Goal: Task Accomplishment & Management: Complete application form

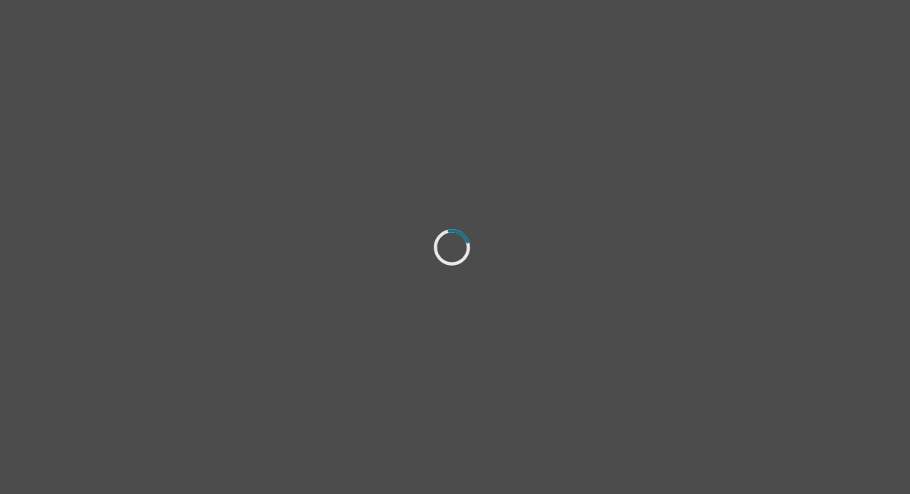
select select "[DEMOGRAPHIC_DATA]"
select select "she/her"
select select "Divorced"
select select "High school"
select select "Instagram"
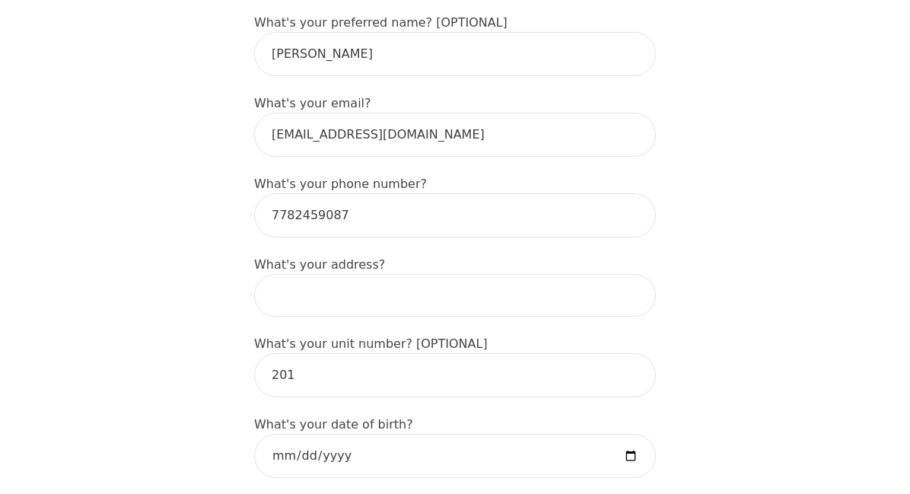
scroll to position [452, 0]
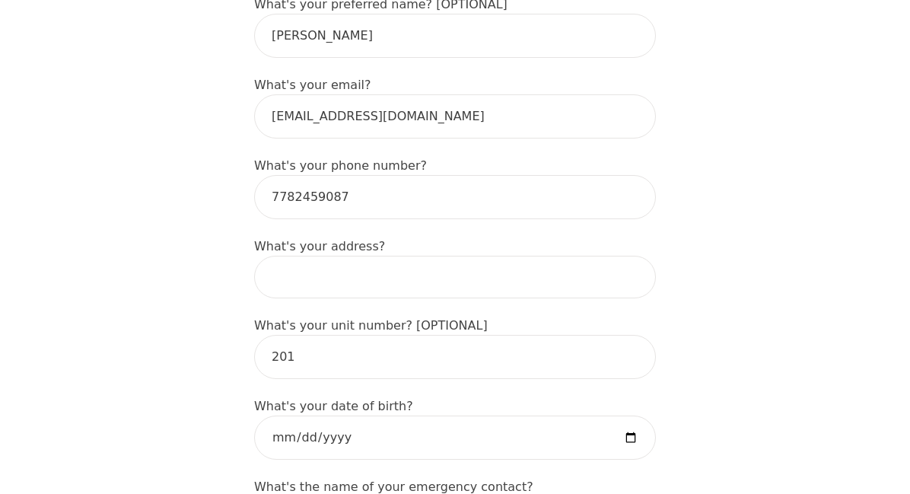
click at [329, 278] on input at bounding box center [455, 277] width 402 height 43
type input "[STREET_ADDRESS][PERSON_NAME]"
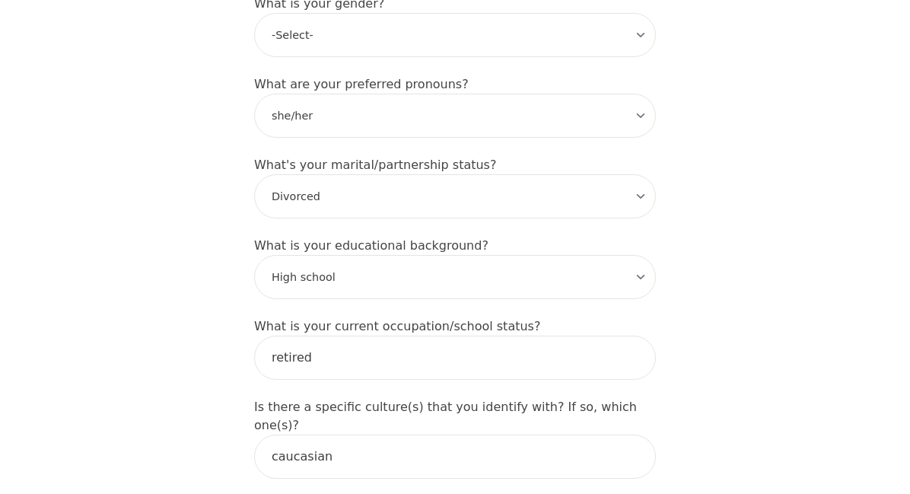
scroll to position [1397, 0]
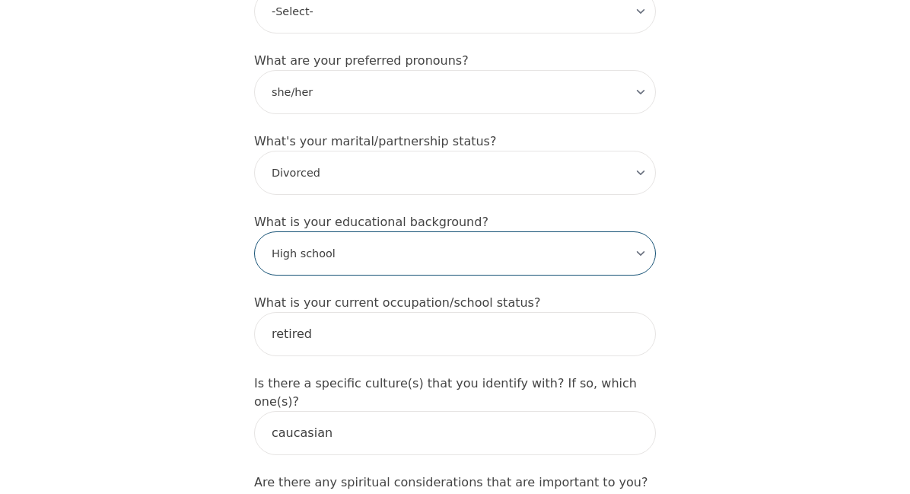
click at [643, 231] on select "-Select- Less than high school High school Associate degree Bachelor degree Mas…" at bounding box center [455, 253] width 402 height 44
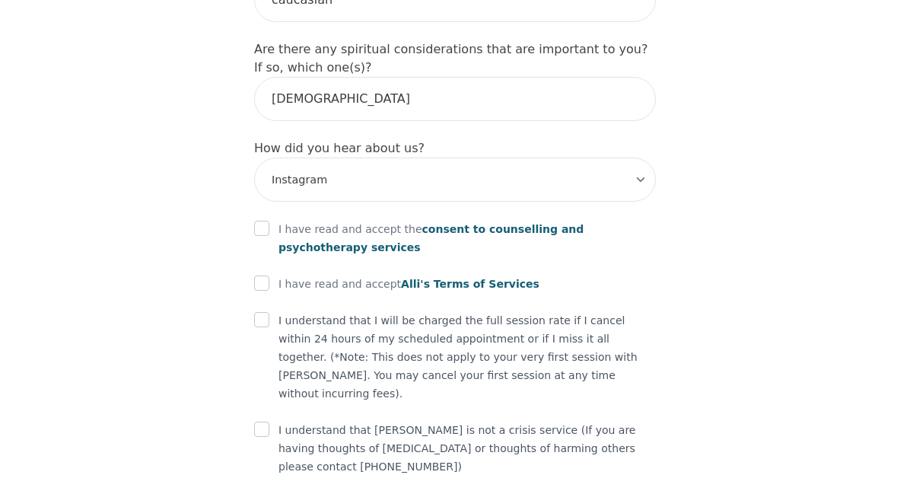
scroll to position [1848, 0]
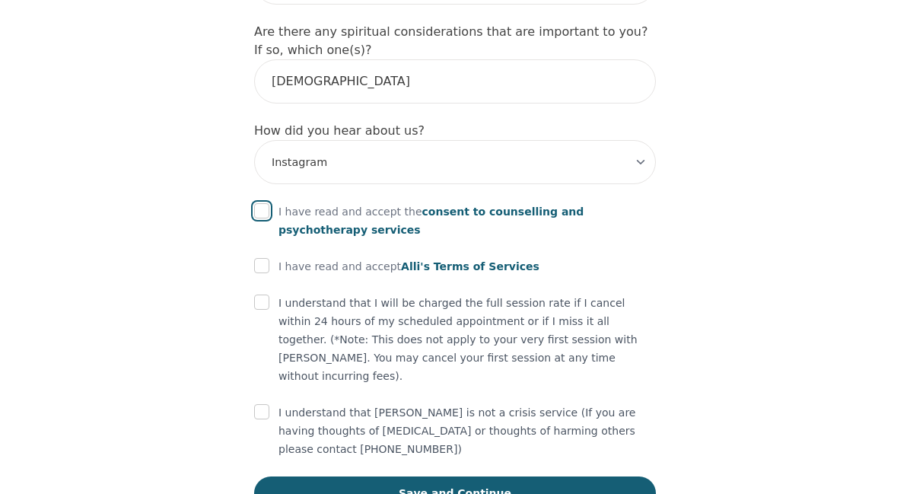
click at [262, 203] on input "checkbox" at bounding box center [261, 210] width 15 height 15
checkbox input "true"
click at [259, 258] on input "checkbox" at bounding box center [261, 265] width 15 height 15
checkbox input "true"
click at [263, 294] on input "checkbox" at bounding box center [261, 301] width 15 height 15
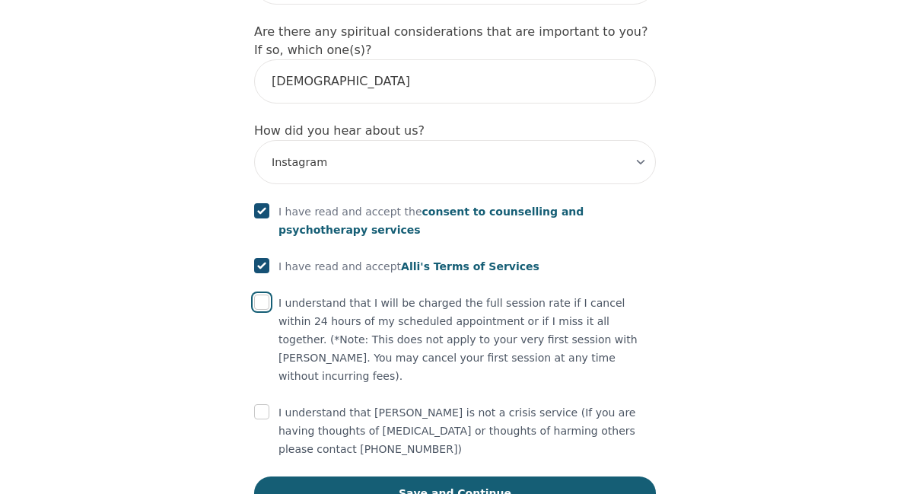
checkbox input "true"
click at [256, 404] on input "checkbox" at bounding box center [261, 411] width 15 height 15
checkbox input "true"
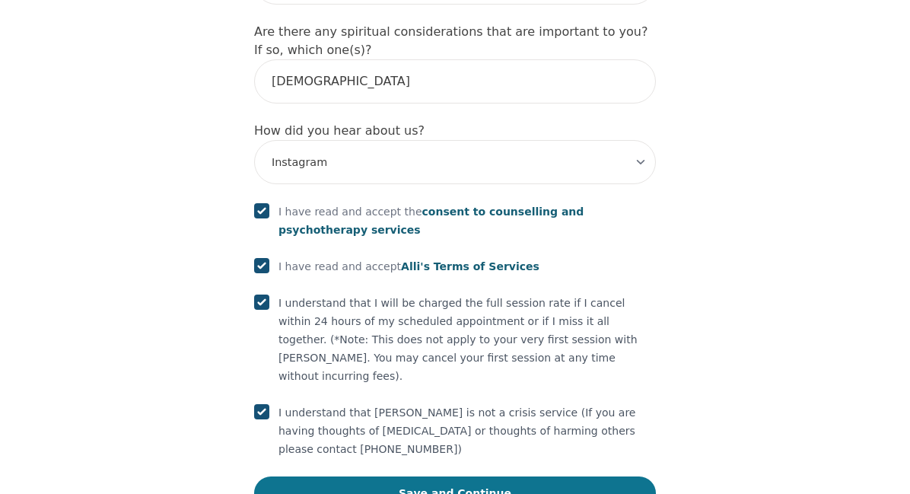
click at [463, 476] on button "Save and Continue" at bounding box center [455, 492] width 402 height 33
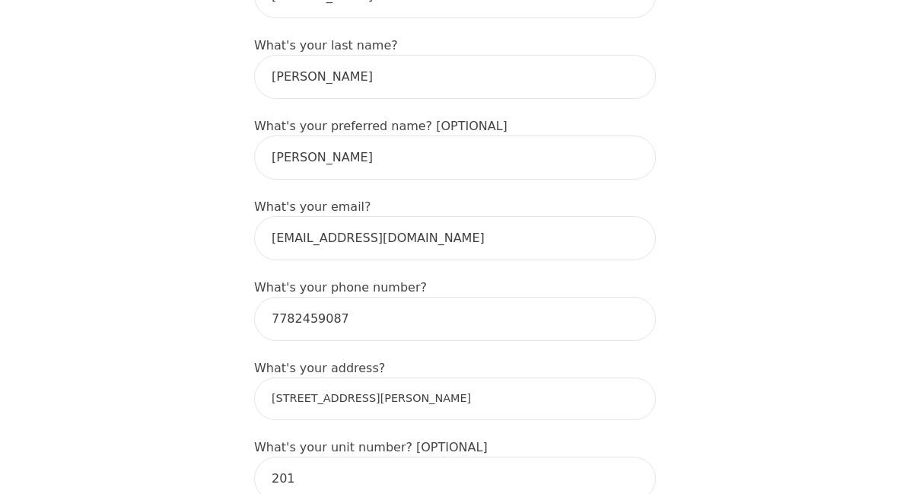
scroll to position [364, 0]
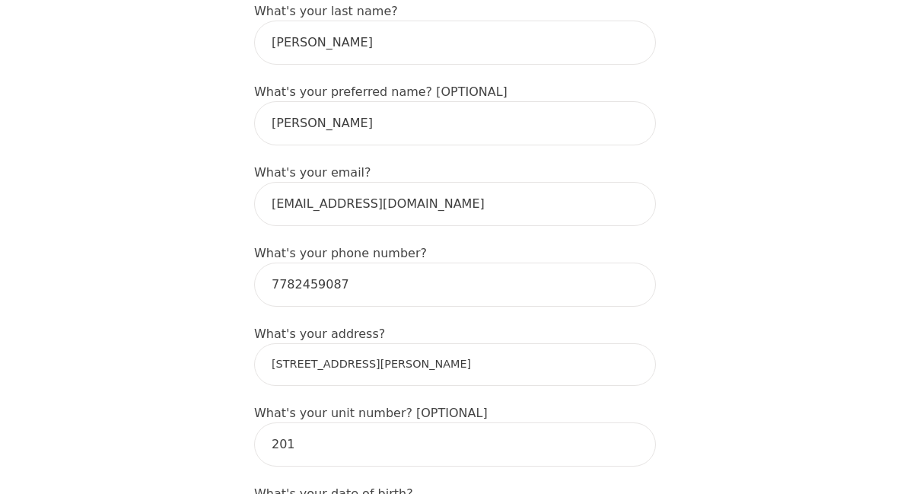
click at [599, 363] on input "[STREET_ADDRESS][PERSON_NAME]" at bounding box center [455, 364] width 402 height 43
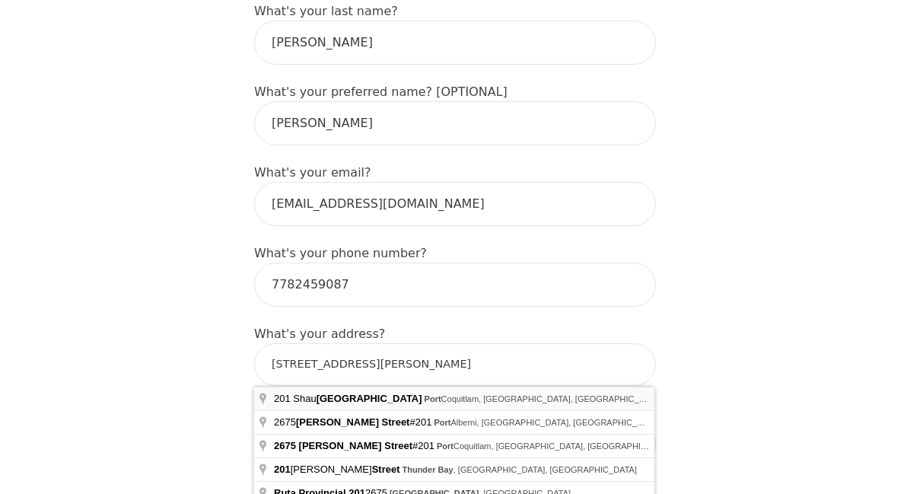
type input "[PERSON_NAME] St, [GEOGRAPHIC_DATA], [GEOGRAPHIC_DATA], [GEOGRAPHIC_DATA]"
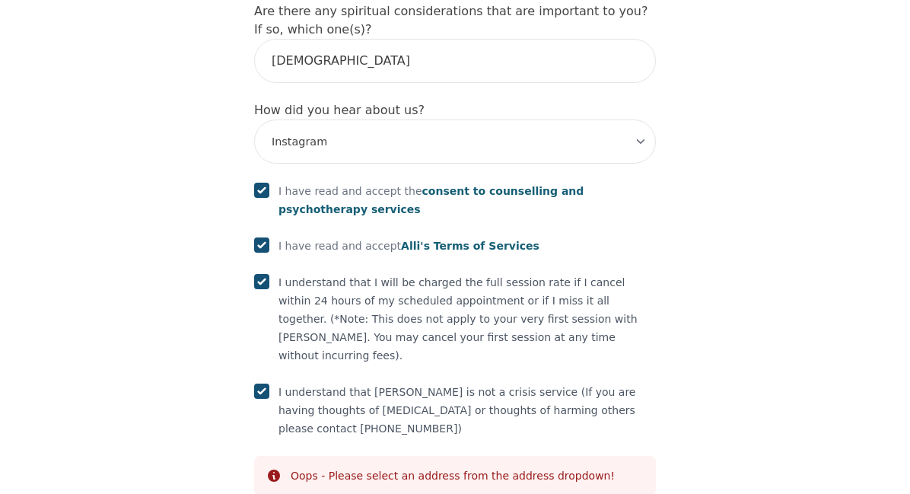
scroll to position [1905, 0]
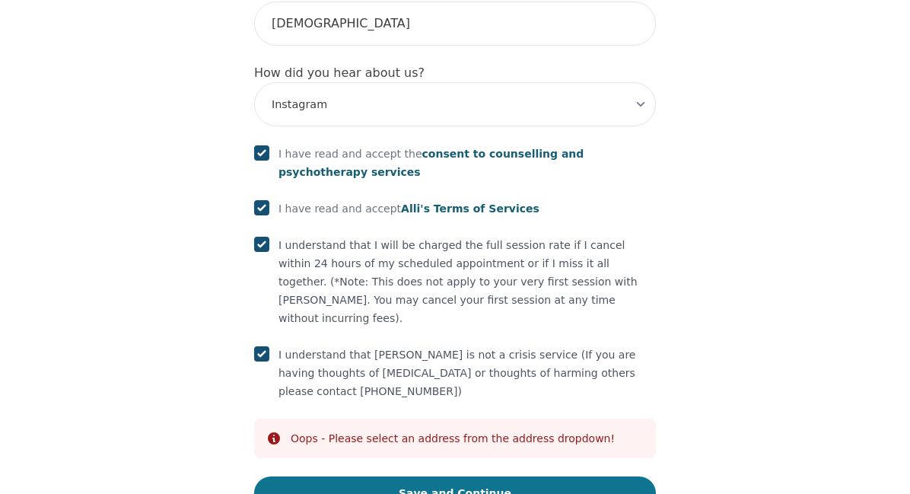
click at [504, 476] on button "Save and Continue" at bounding box center [455, 492] width 402 height 33
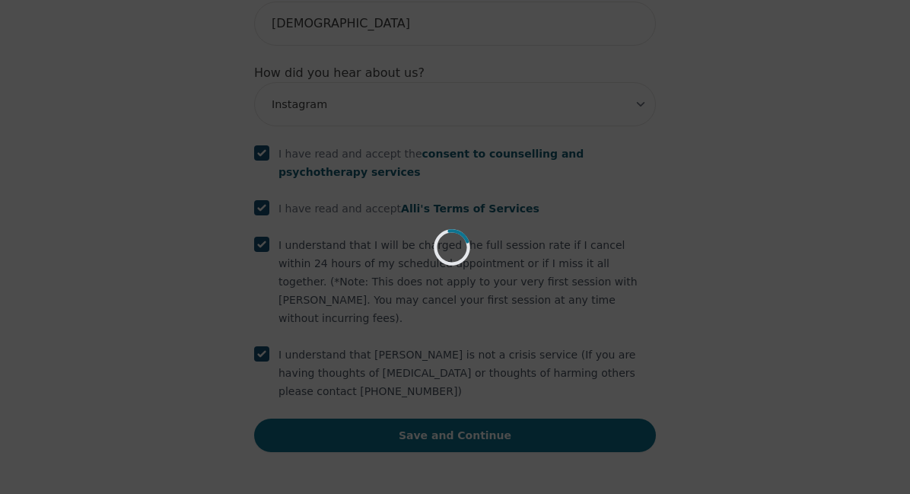
scroll to position [1848, 0]
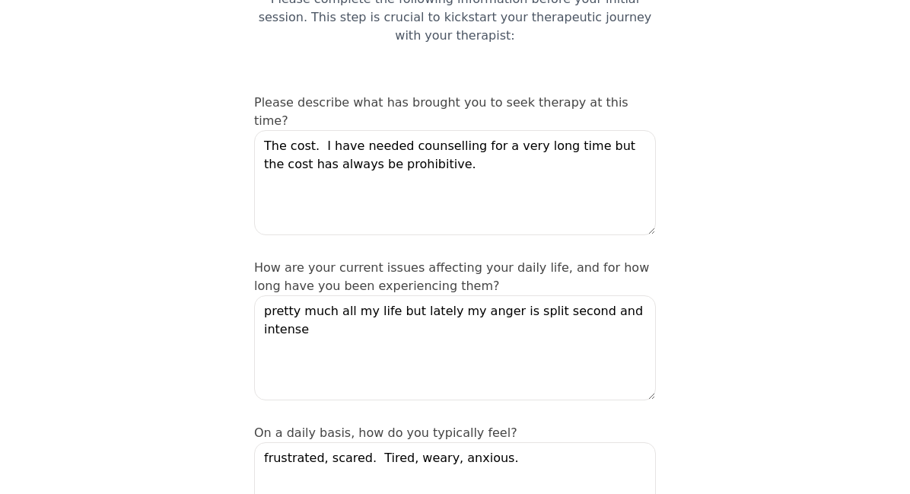
scroll to position [230, 0]
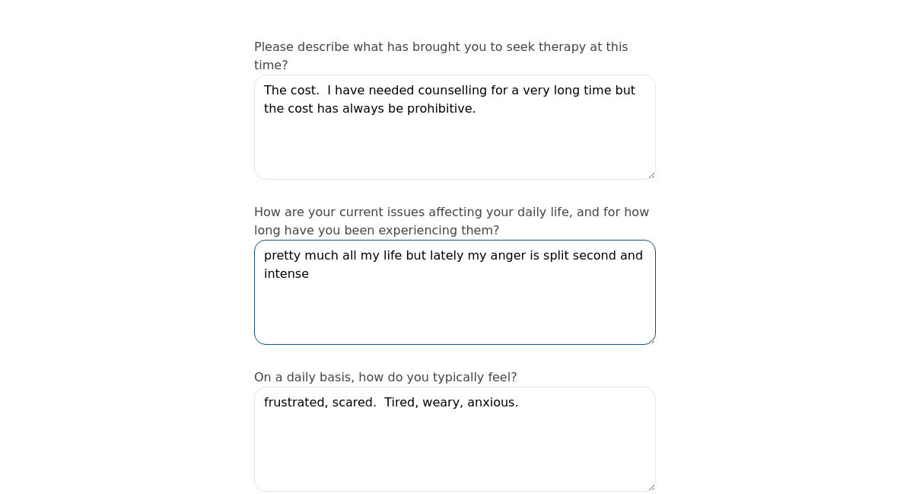
click at [639, 240] on textarea "pretty much all my life but lately my anger is split second and intense" at bounding box center [455, 292] width 402 height 105
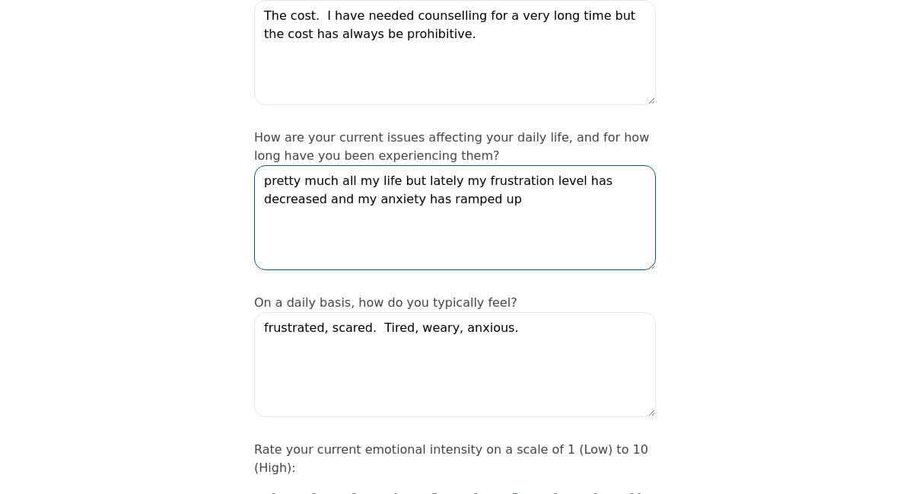
scroll to position [479, 0]
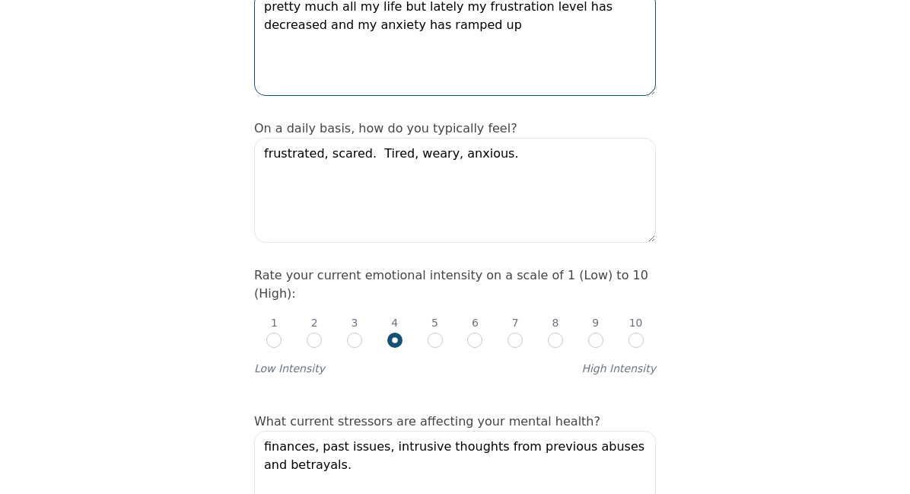
type textarea "pretty much all my life but lately my frustration level has decreased and my an…"
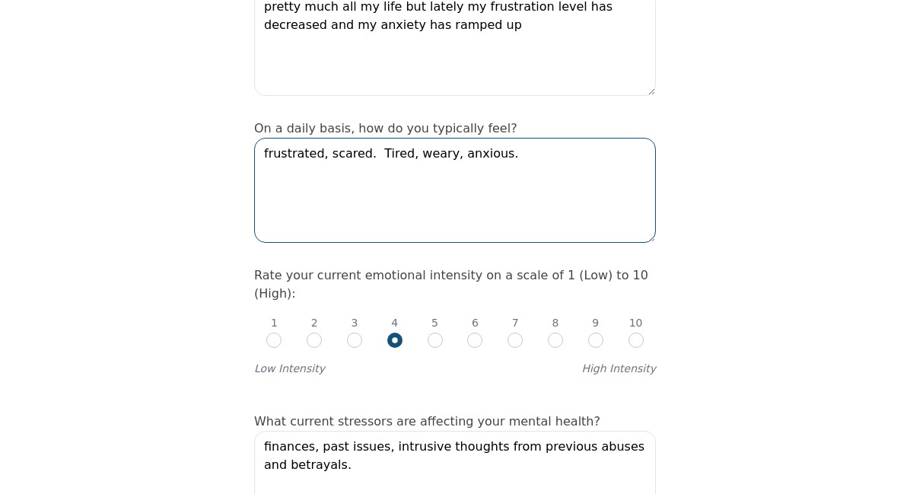
click at [489, 138] on textarea "frustrated, scared. Tired, weary, anxious." at bounding box center [455, 190] width 402 height 105
type textarea "frustrated, scared. Tired, weary, anxious. Financial concerns are always upperm…"
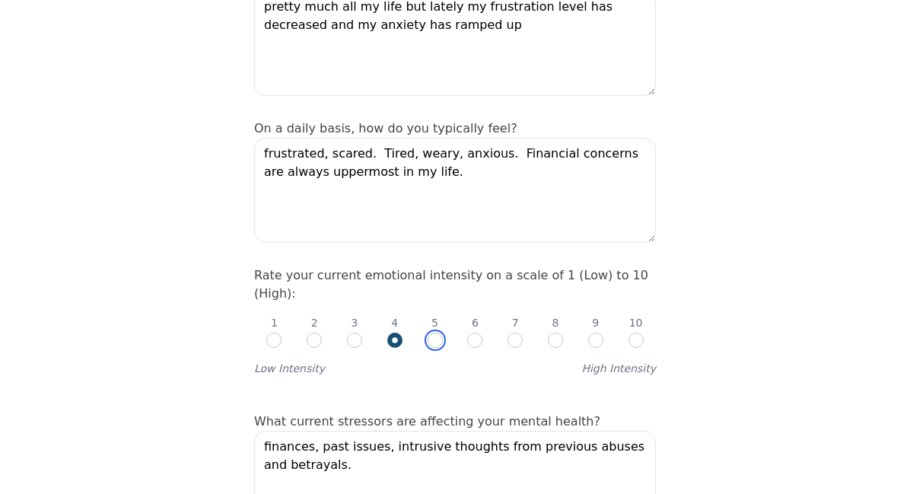
click at [433, 333] on input "radio" at bounding box center [435, 340] width 15 height 15
radio input "true"
radio input "false"
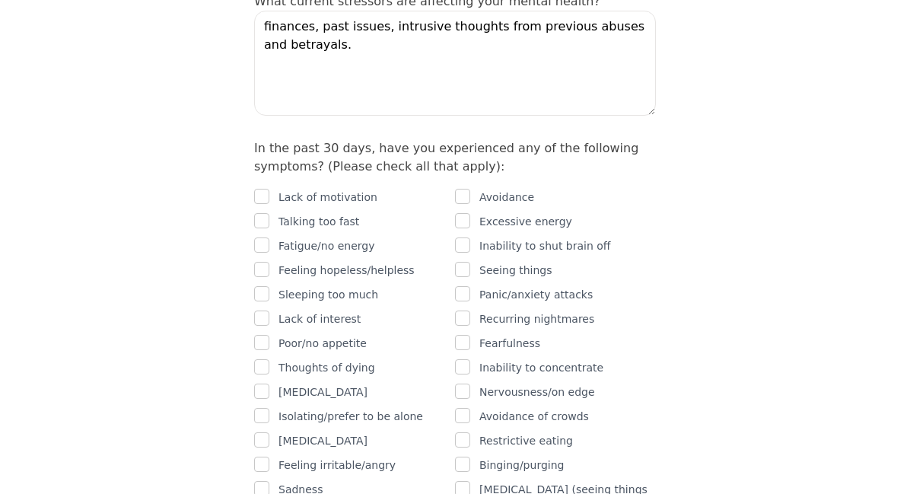
scroll to position [935, 0]
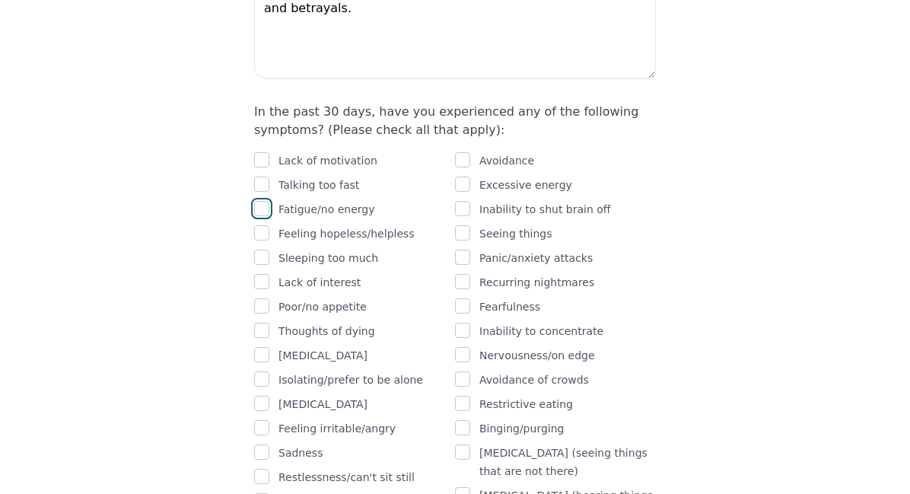
click at [263, 201] on input "checkbox" at bounding box center [261, 208] width 15 height 15
checkbox input "true"
click at [260, 225] on input "checkbox" at bounding box center [261, 232] width 15 height 15
checkbox input "true"
click at [262, 347] on input "checkbox" at bounding box center [261, 354] width 15 height 15
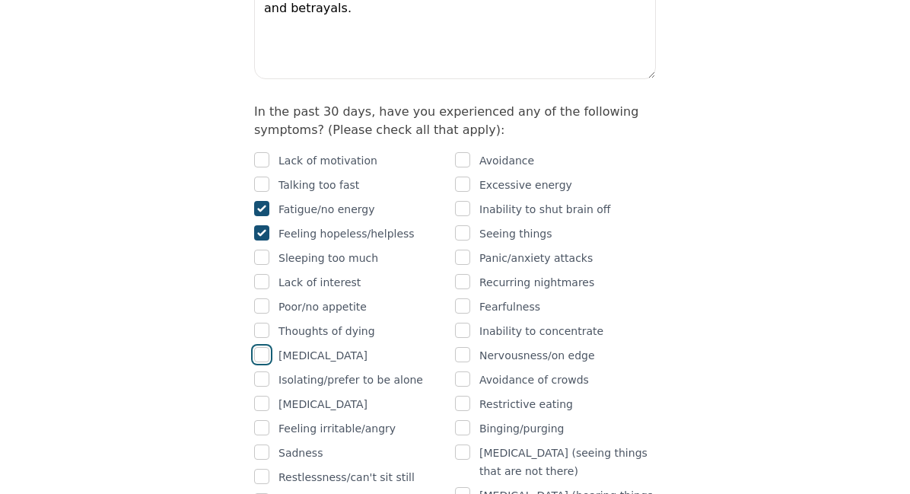
checkbox input "true"
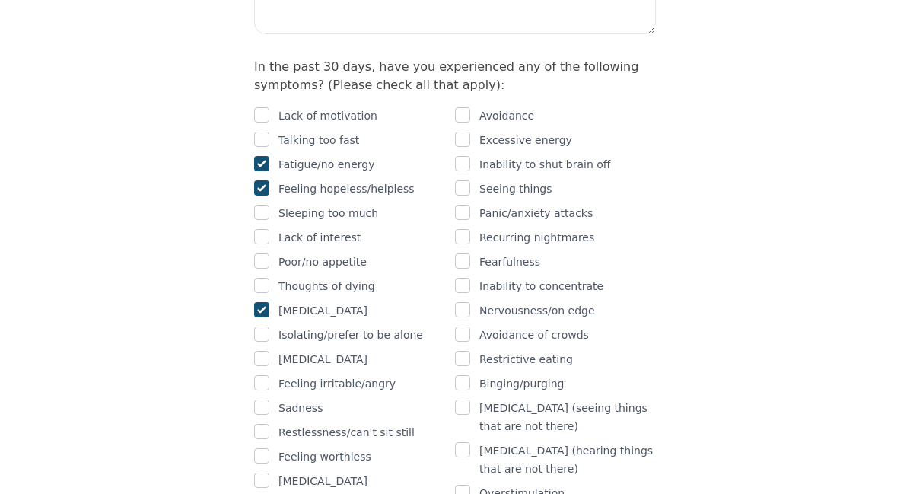
scroll to position [981, 0]
click at [463, 155] on input "checkbox" at bounding box center [462, 162] width 15 height 15
checkbox input "true"
click at [468, 253] on input "checkbox" at bounding box center [462, 260] width 15 height 15
checkbox input "true"
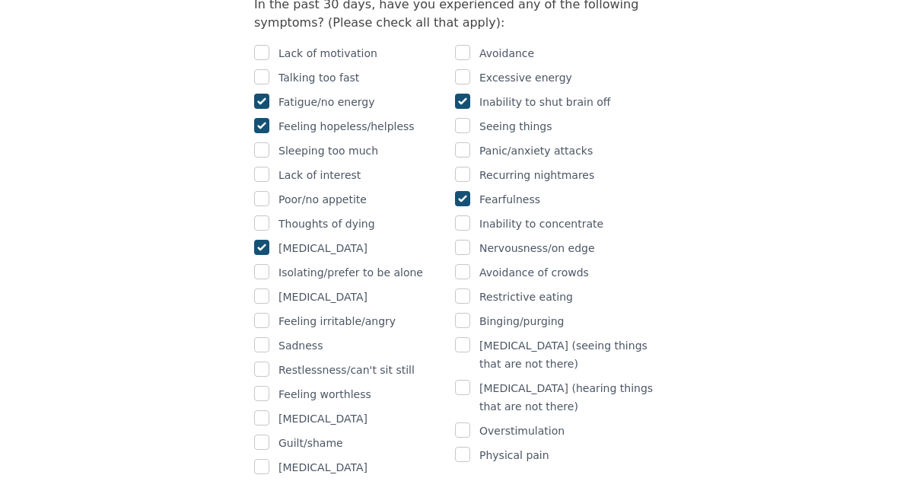
scroll to position [1044, 0]
click at [467, 238] on input "checkbox" at bounding box center [462, 245] width 15 height 15
checkbox input "true"
click at [470, 310] on div "Binging/purging" at bounding box center [555, 319] width 201 height 18
click at [269, 262] on div "Isolating/prefer to be alone" at bounding box center [354, 271] width 201 height 18
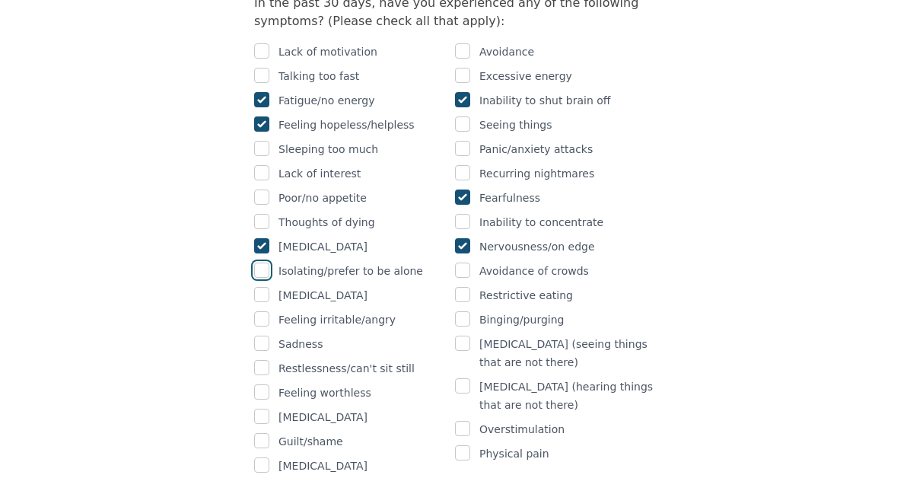
click at [263, 263] on input "checkbox" at bounding box center [261, 270] width 15 height 15
checkbox input "true"
click at [268, 311] on input "checkbox" at bounding box center [261, 318] width 15 height 15
checkbox input "true"
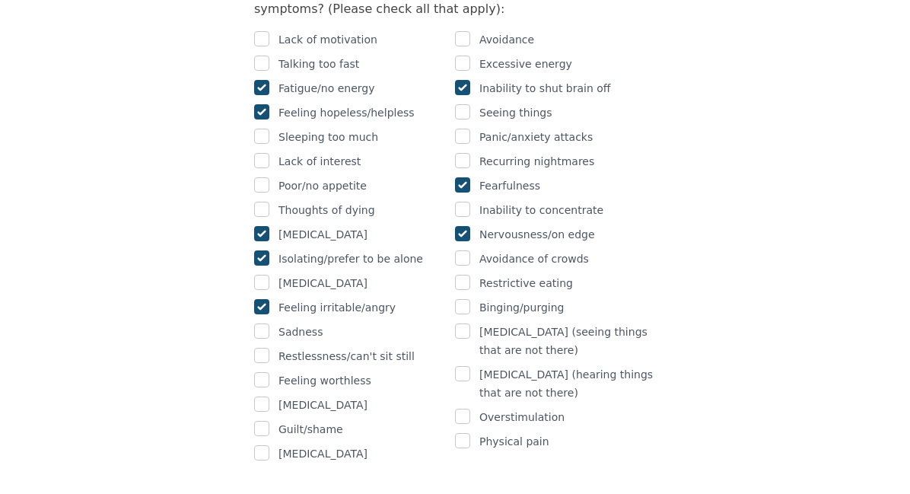
scroll to position [1057, 0]
click at [259, 323] on input "checkbox" at bounding box center [261, 330] width 15 height 15
checkbox input "true"
click at [461, 432] on input "checkbox" at bounding box center [462, 439] width 15 height 15
checkbox input "true"
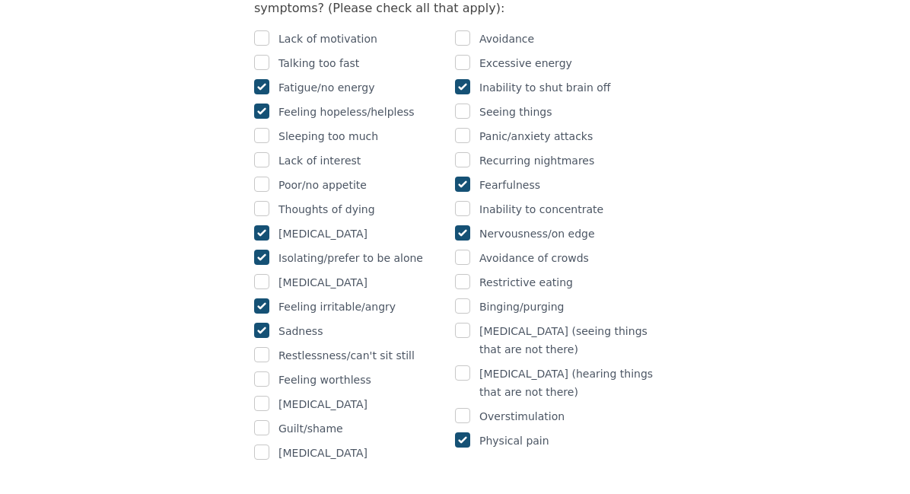
click at [470, 298] on div "Binging/purging" at bounding box center [555, 307] width 201 height 18
click at [460, 298] on input "checkbox" at bounding box center [462, 305] width 15 height 15
checkbox input "true"
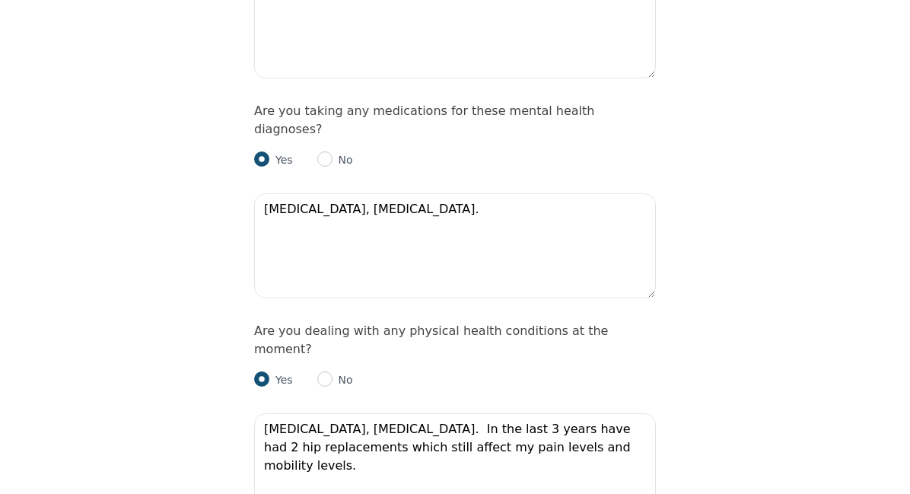
scroll to position [2086, 0]
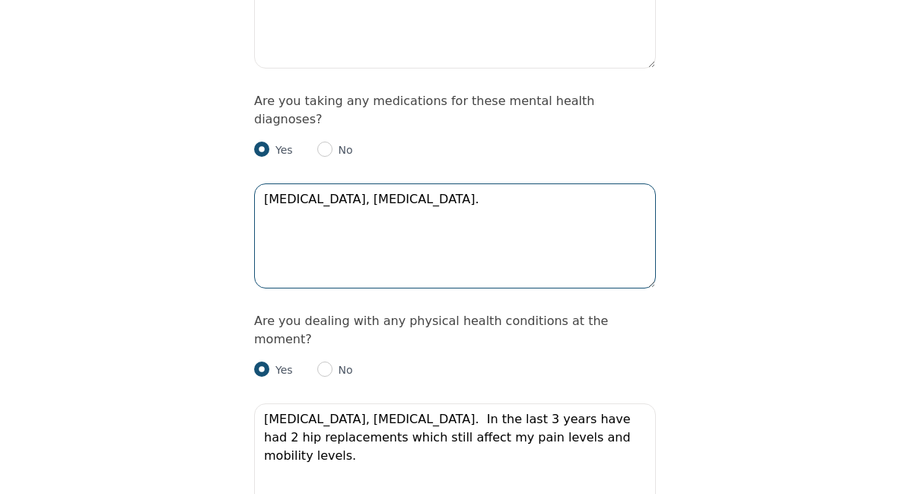
click at [391, 183] on textarea "[MEDICAL_DATA], [MEDICAL_DATA]." at bounding box center [455, 235] width 402 height 105
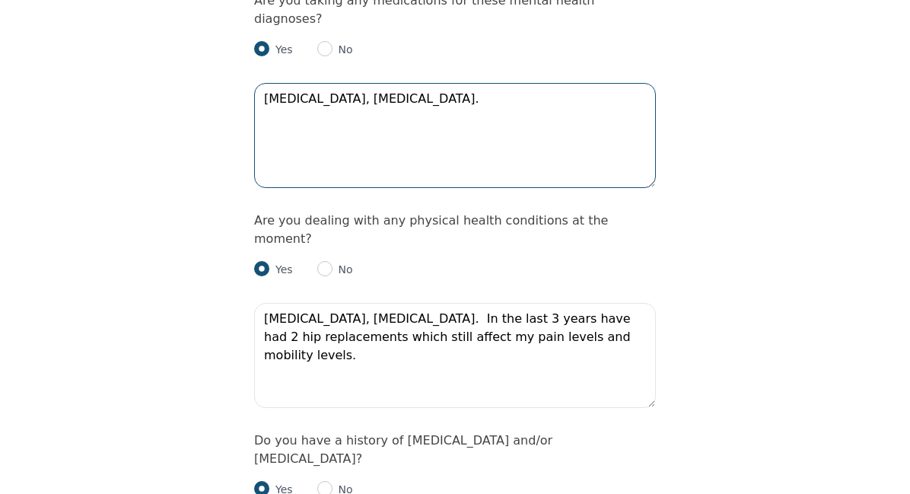
scroll to position [2251, 0]
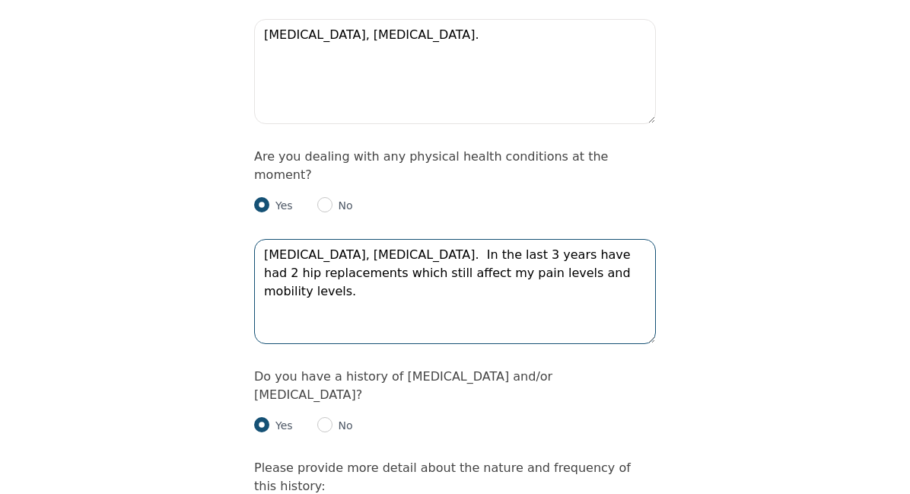
click at [513, 239] on textarea "[MEDICAL_DATA], [MEDICAL_DATA]. In the last 3 years have had 2 hip replacements…" at bounding box center [455, 291] width 402 height 105
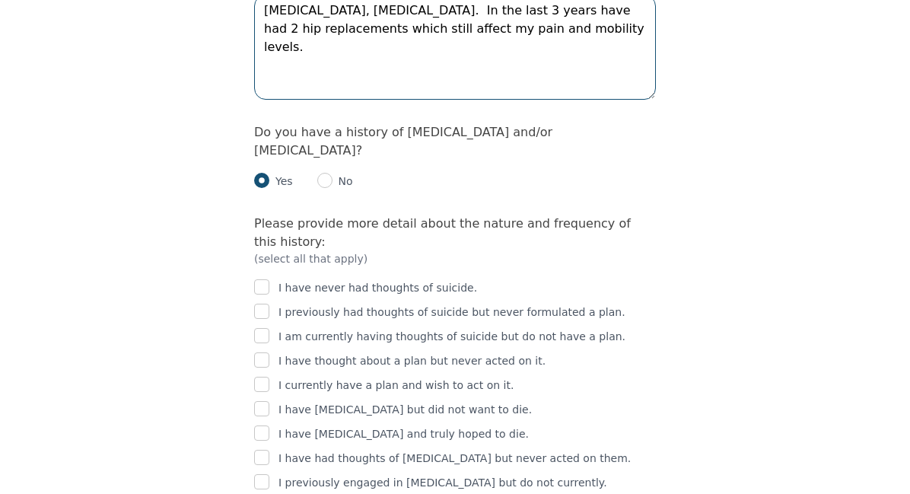
scroll to position [2496, 0]
type textarea "[MEDICAL_DATA], [MEDICAL_DATA]. In the last 3 years have had 2 hip replacements…"
click at [265, 352] on input "checkbox" at bounding box center [261, 359] width 15 height 15
checkbox input "true"
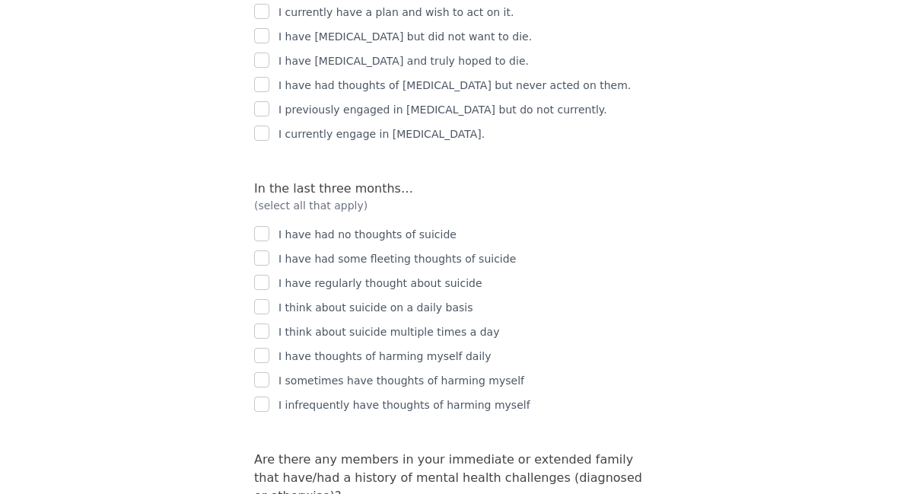
scroll to position [2869, 0]
click at [269, 225] on input "checkbox" at bounding box center [261, 232] width 15 height 15
checkbox input "true"
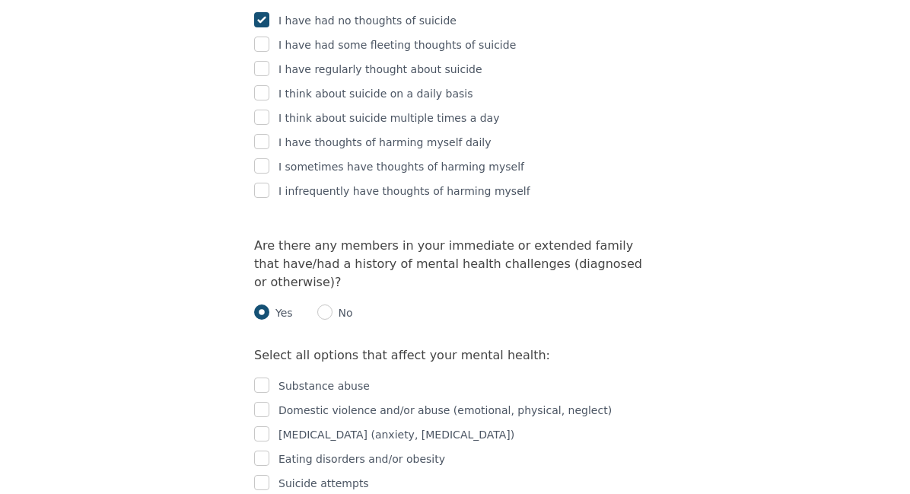
scroll to position [3128, 0]
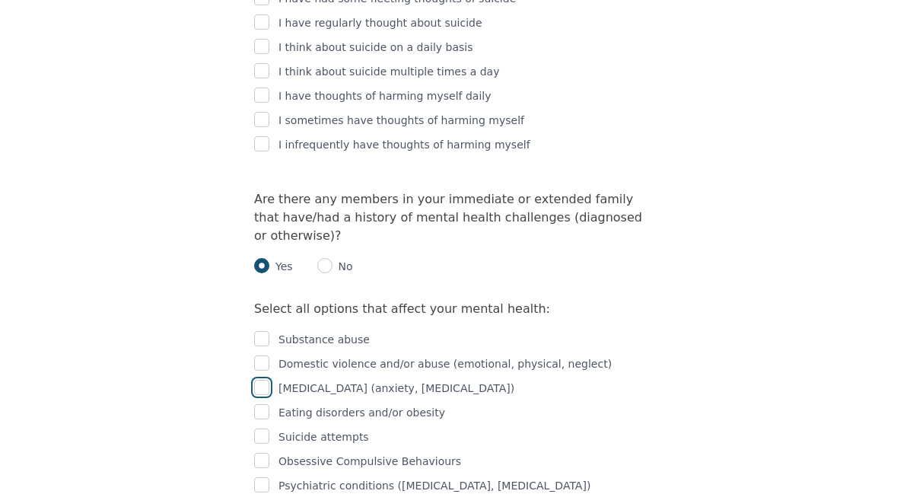
click at [265, 380] on input "checkbox" at bounding box center [261, 387] width 15 height 15
checkbox input "true"
click at [269, 404] on input "checkbox" at bounding box center [261, 411] width 15 height 15
checkbox input "true"
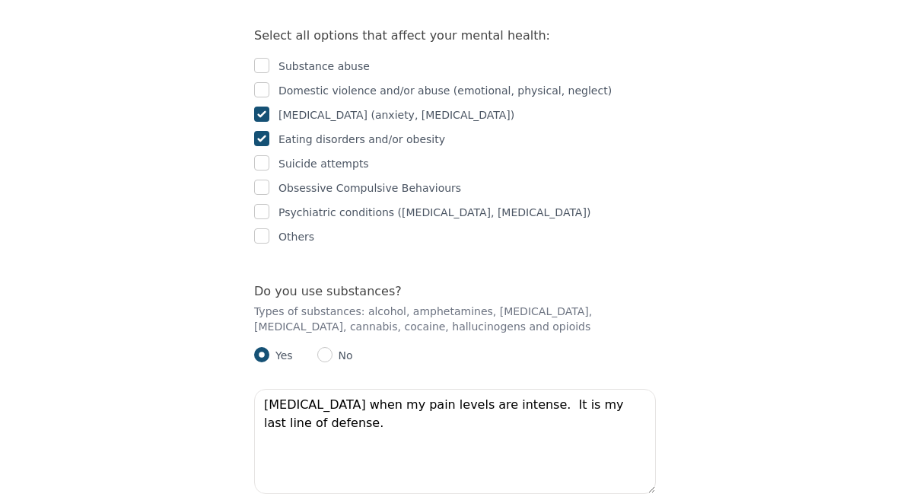
scroll to position [3429, 0]
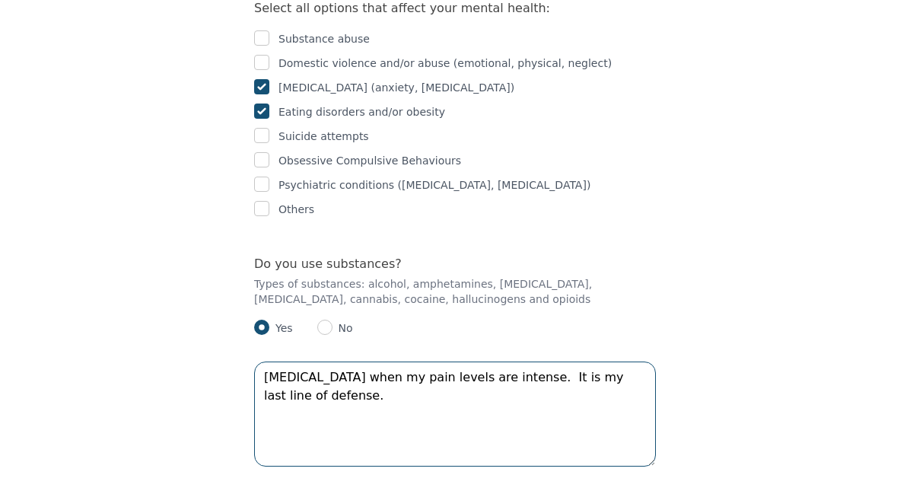
click at [622, 361] on textarea "[MEDICAL_DATA] when my pain levels are intense. It is my last line of defense." at bounding box center [455, 413] width 402 height 105
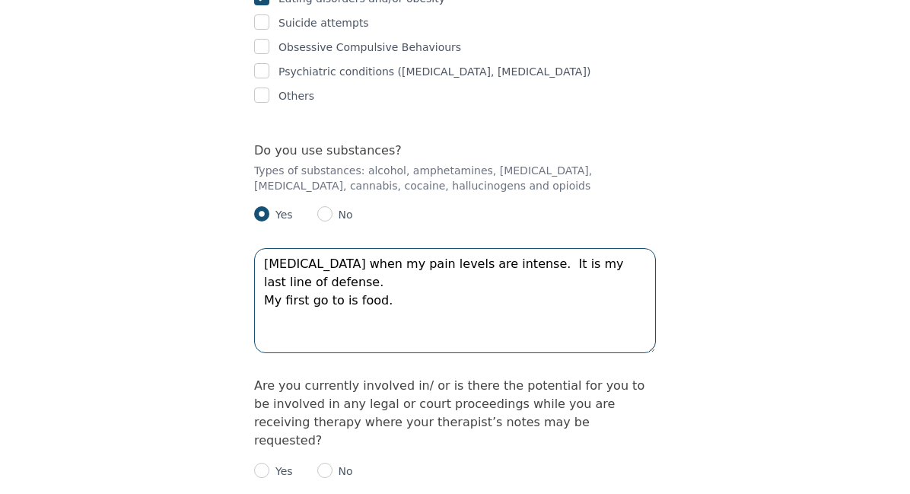
scroll to position [3566, 0]
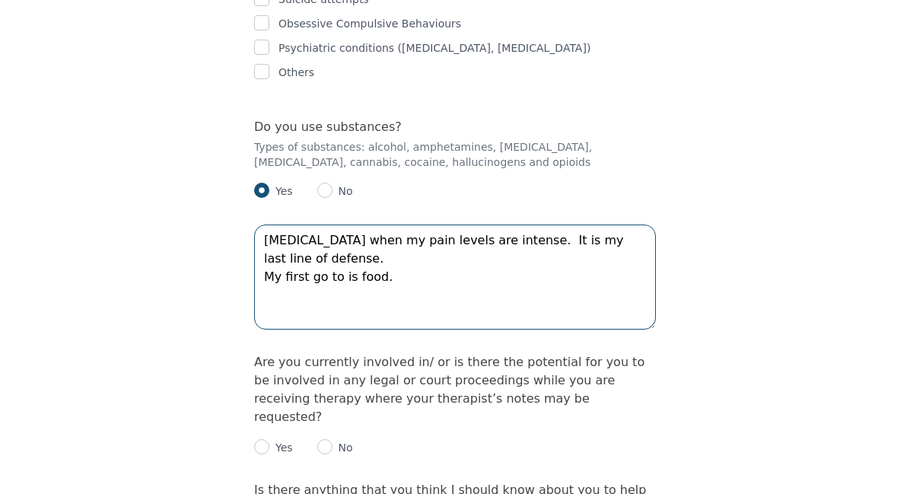
type textarea "[MEDICAL_DATA] when my pain levels are intense. It is my last line of defense. …"
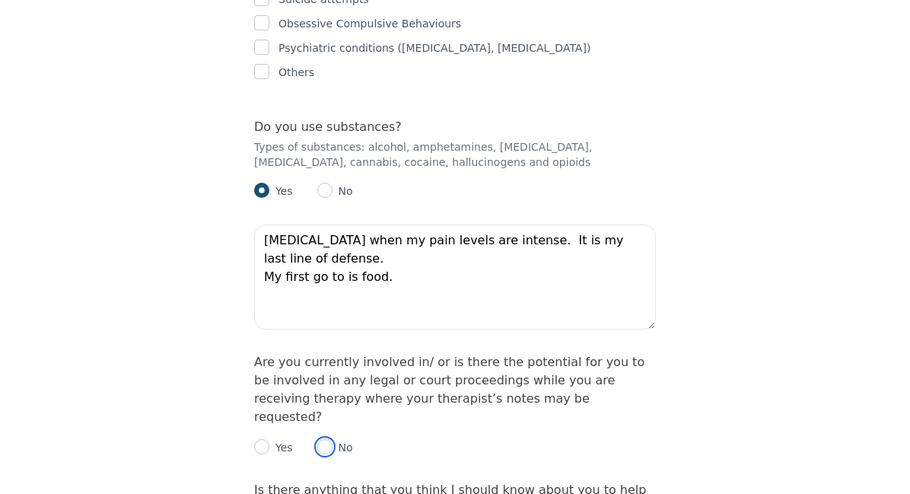
click at [325, 439] on input "radio" at bounding box center [324, 446] width 15 height 15
radio input "true"
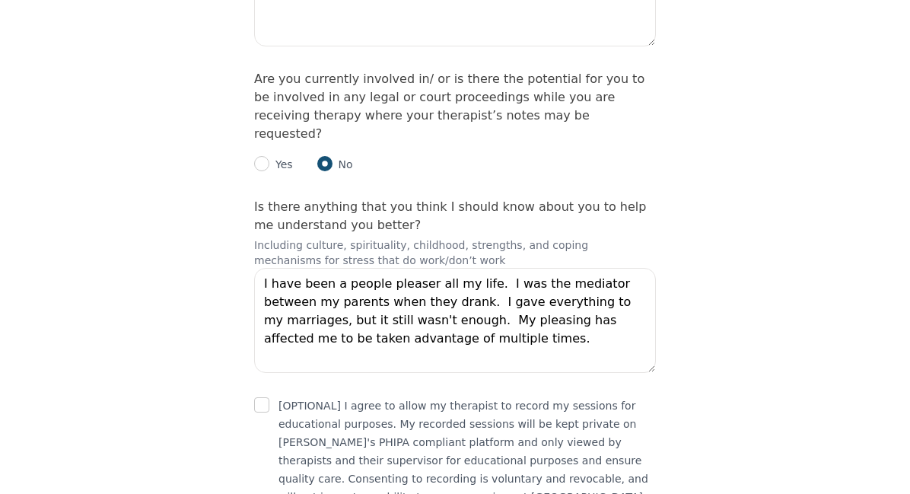
scroll to position [3856, 0]
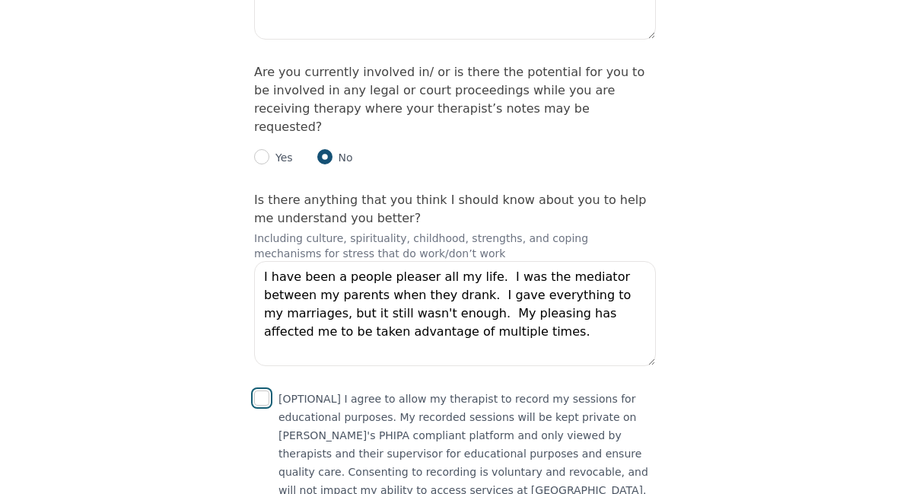
click at [262, 390] on input "checkbox" at bounding box center [261, 397] width 15 height 15
checkbox input "true"
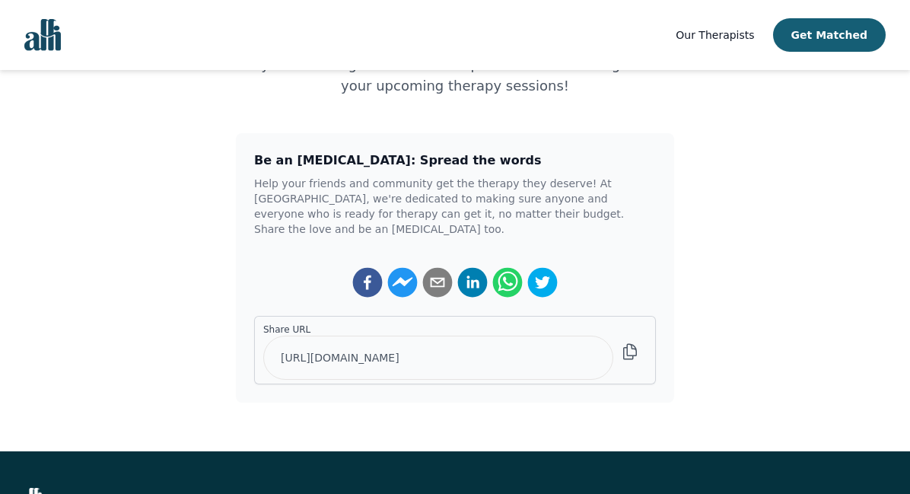
scroll to position [307, 0]
